Goal: Task Accomplishment & Management: Complete application form

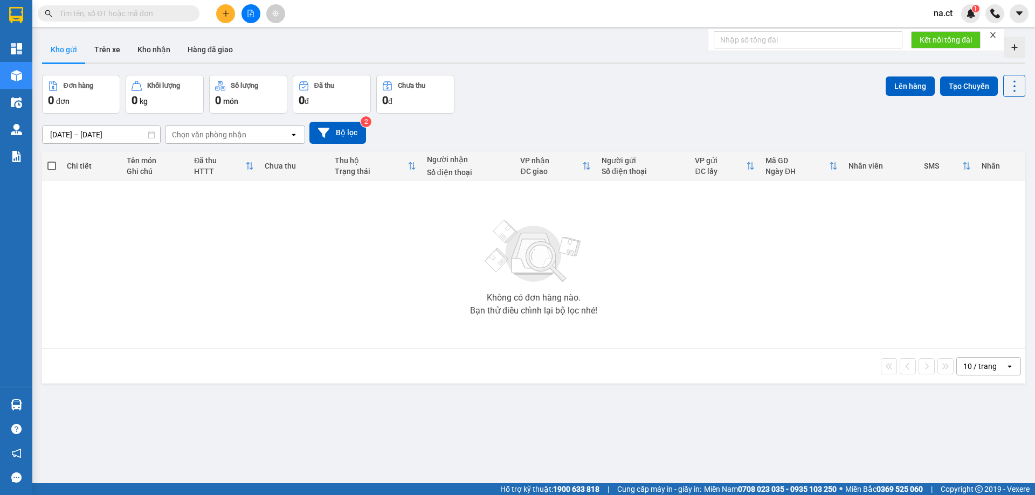
click at [135, 14] on input "text" at bounding box center [122, 14] width 127 height 12
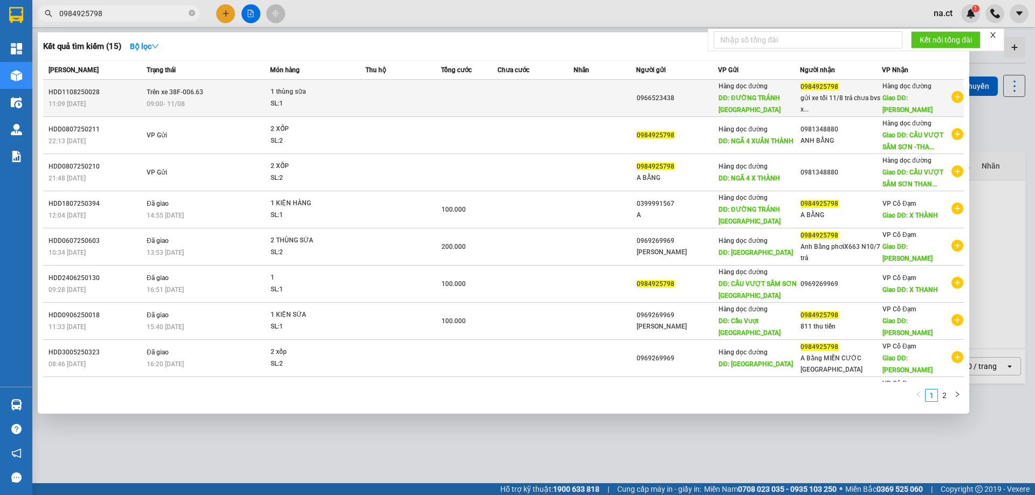
type input "0984925798"
click at [488, 90] on td at bounding box center [469, 98] width 57 height 37
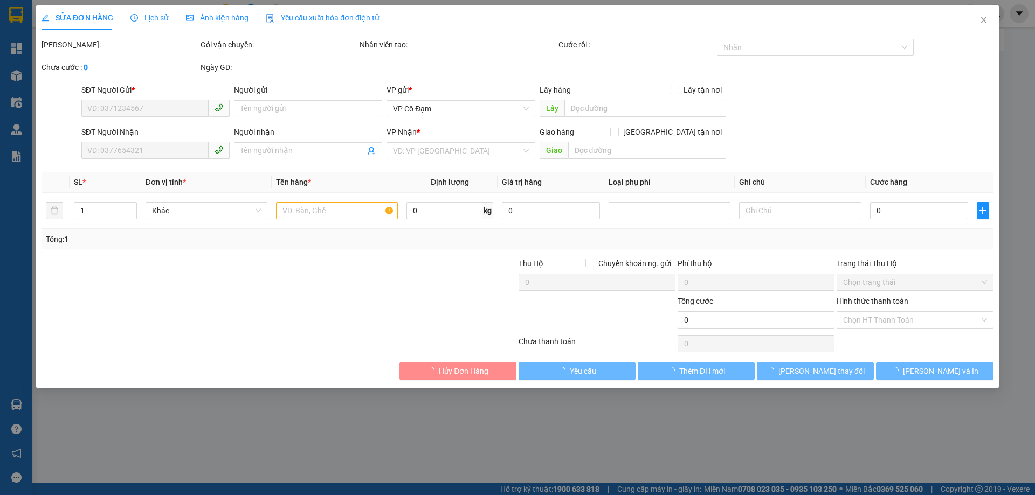
type input "0966523438"
type input "ĐƯỜNG TRÁNH [GEOGRAPHIC_DATA]"
type input "0984925798"
type input "gửi xe tối 11/8 trả chưa bvs xe mô"
type input "[PERSON_NAME]"
